Goal: Task Accomplishment & Management: Use online tool/utility

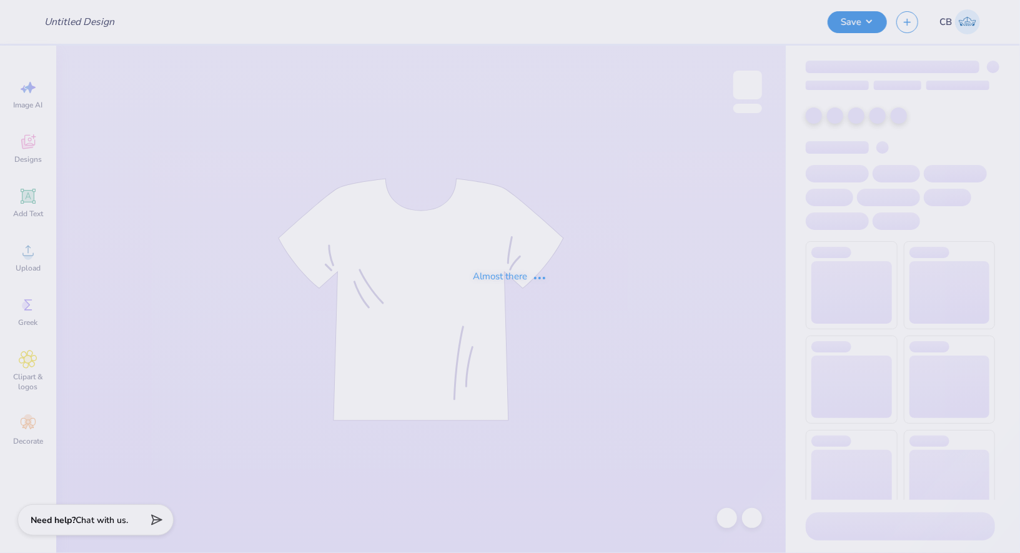
type input "ZTA Hoco'25"
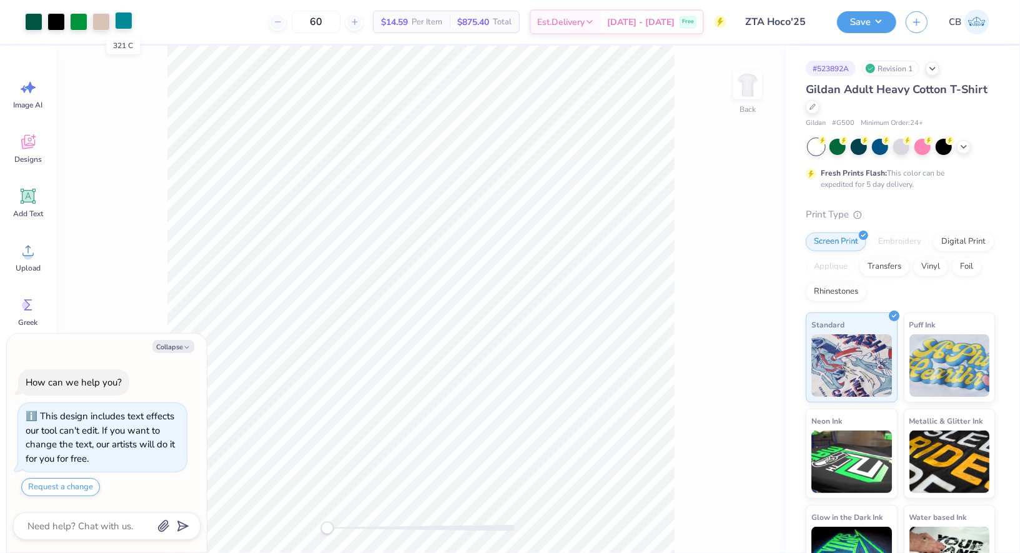
click at [126, 19] on div at bounding box center [123, 20] width 17 height 17
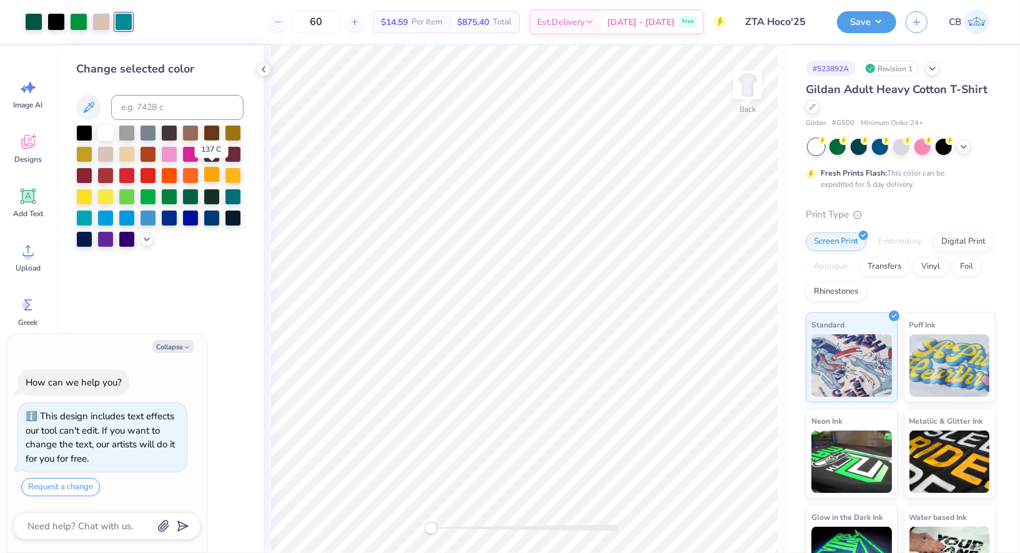
click at [216, 172] on div at bounding box center [212, 174] width 16 height 16
click at [121, 26] on div at bounding box center [123, 21] width 17 height 17
click at [235, 176] on div at bounding box center [233, 174] width 16 height 16
click at [121, 21] on div at bounding box center [123, 21] width 17 height 17
click at [210, 176] on div at bounding box center [212, 174] width 16 height 16
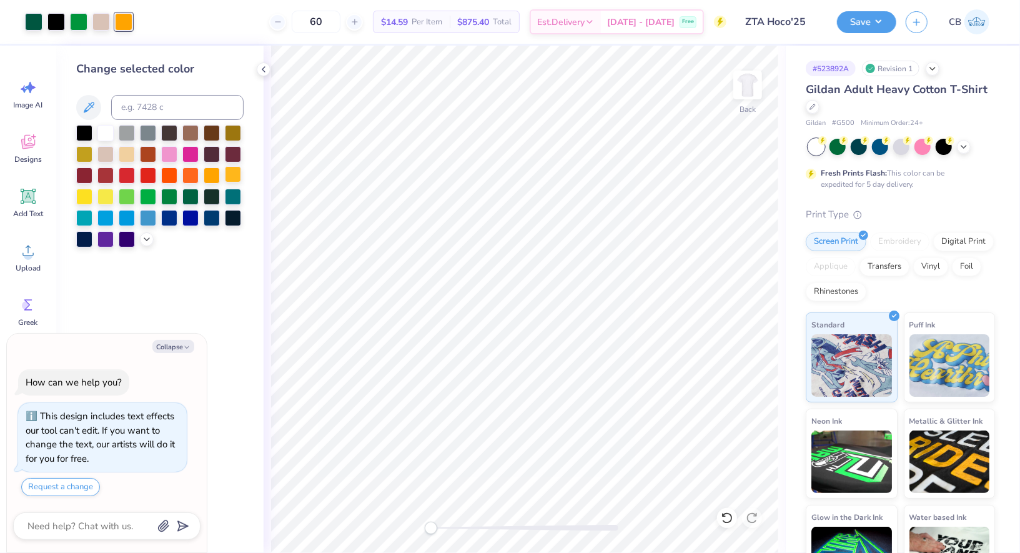
click at [237, 174] on div at bounding box center [233, 174] width 16 height 16
click at [869, 11] on button "Save" at bounding box center [866, 20] width 59 height 22
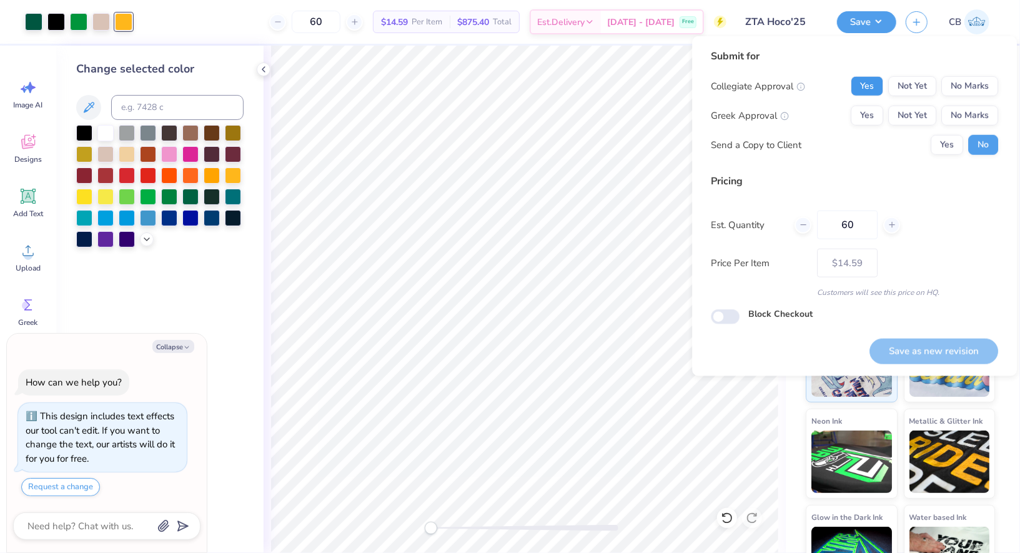
click at [867, 89] on button "Yes" at bounding box center [867, 86] width 32 height 20
click at [867, 125] on button "Yes" at bounding box center [867, 116] width 32 height 20
click at [925, 348] on button "Save as new revision" at bounding box center [934, 352] width 129 height 26
type textarea "x"
type input "– –"
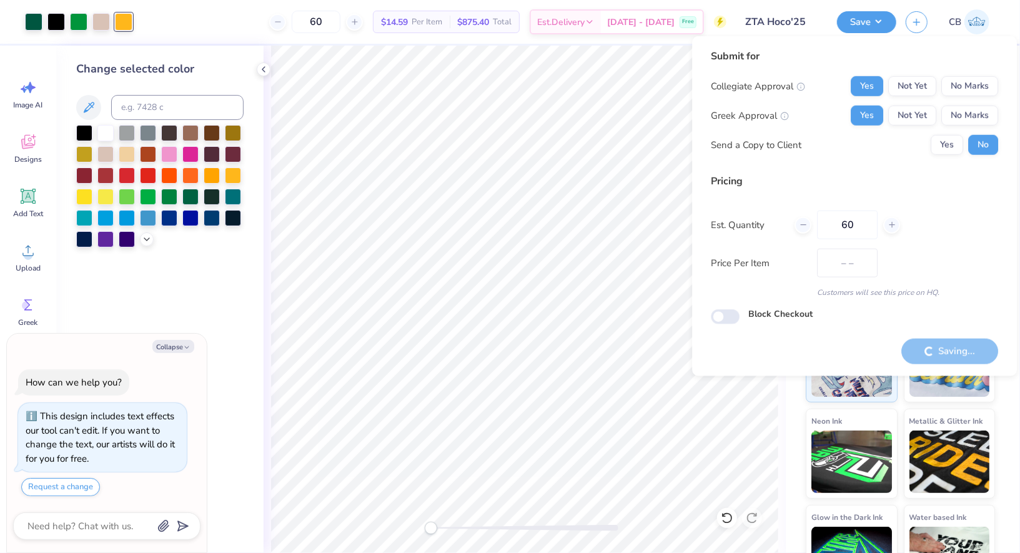
type textarea "x"
type input "$14.59"
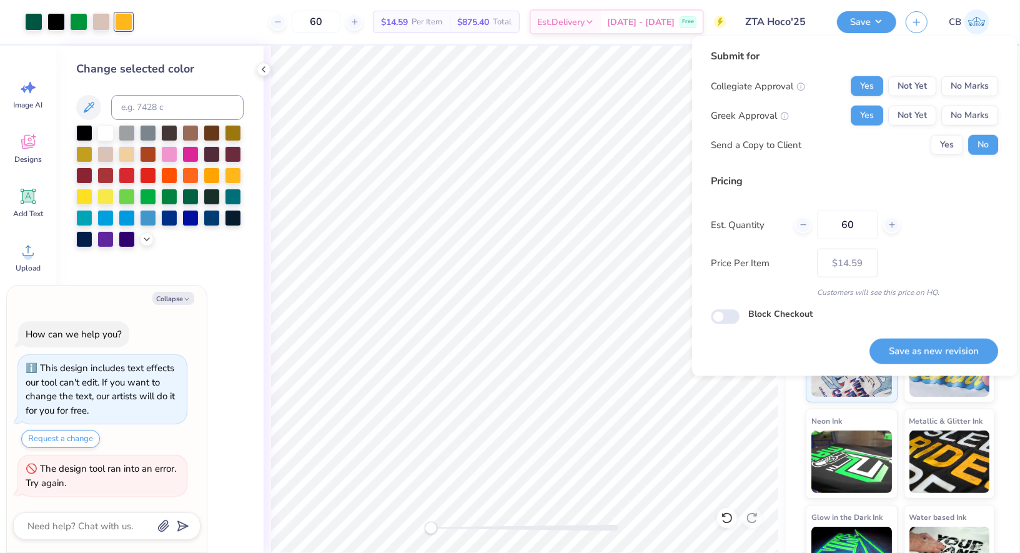
type textarea "x"
